Goal: Find contact information: Find contact information

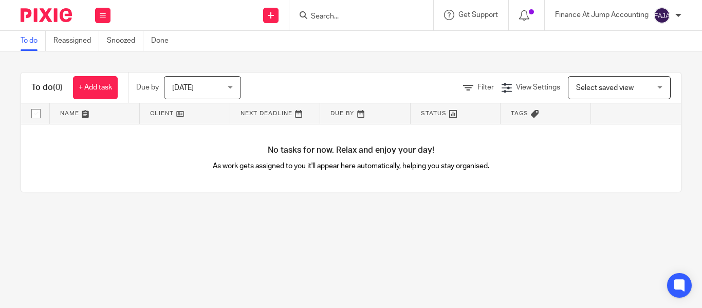
click at [319, 14] on input "Search" at bounding box center [356, 16] width 93 height 9
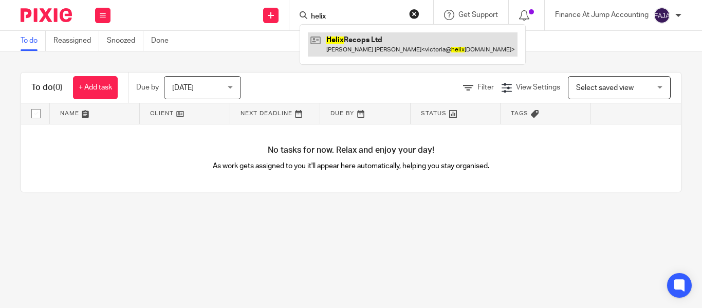
type input "helix"
click at [361, 49] on link at bounding box center [413, 44] width 210 height 24
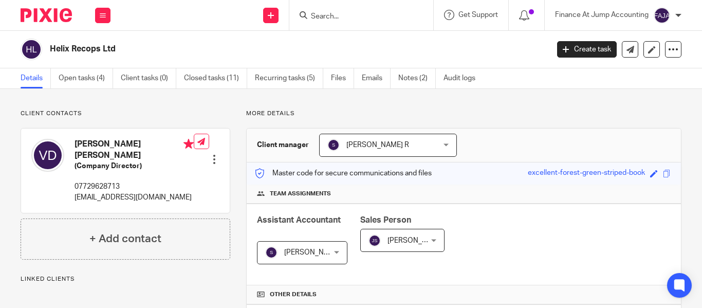
click at [130, 192] on p "[EMAIL_ADDRESS][DOMAIN_NAME]" at bounding box center [134, 197] width 119 height 10
copy div "[EMAIL_ADDRESS][DOMAIN_NAME]"
